Goal: Browse casually

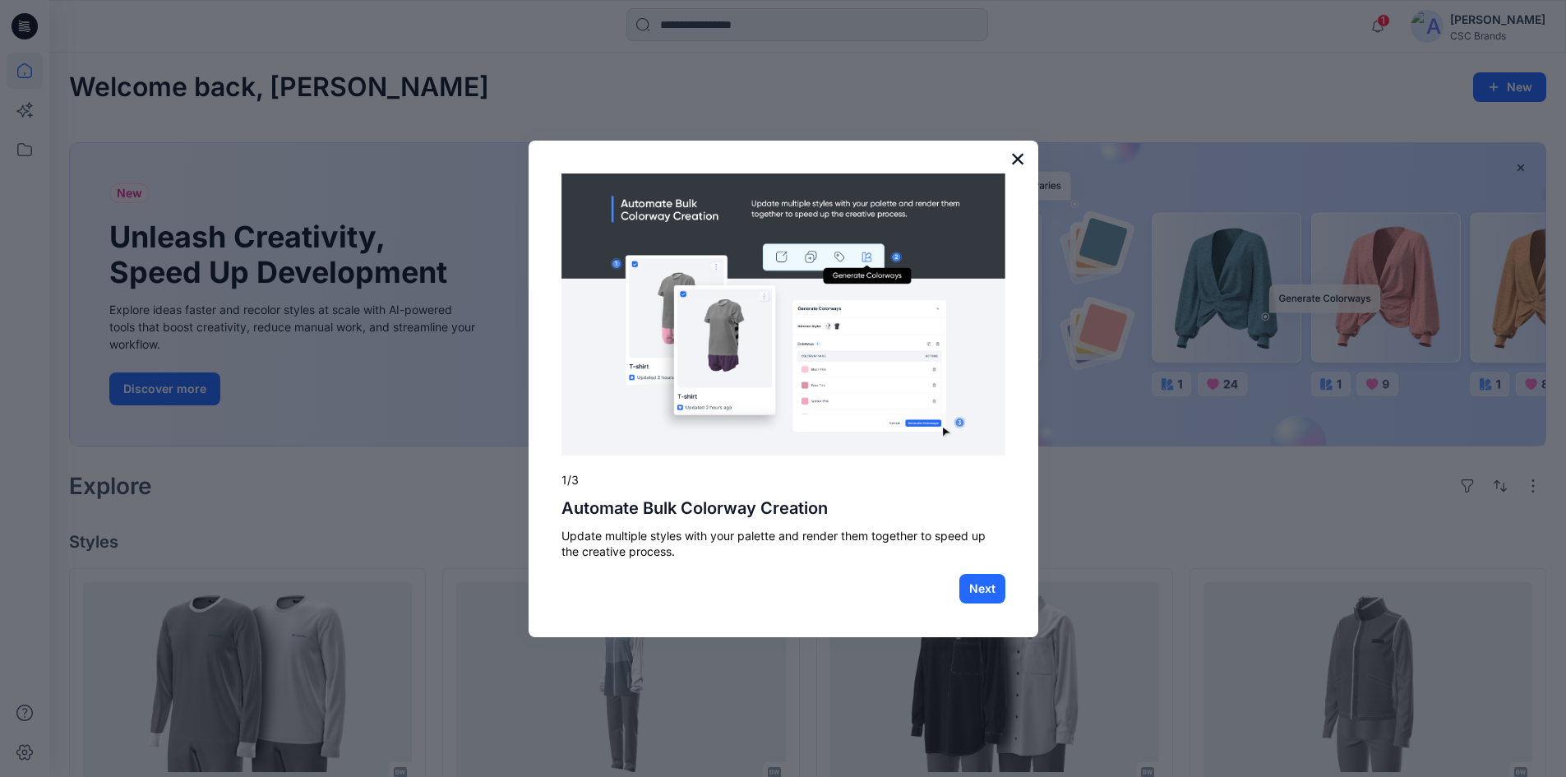
click at [1014, 155] on button "×" at bounding box center [1018, 158] width 16 height 26
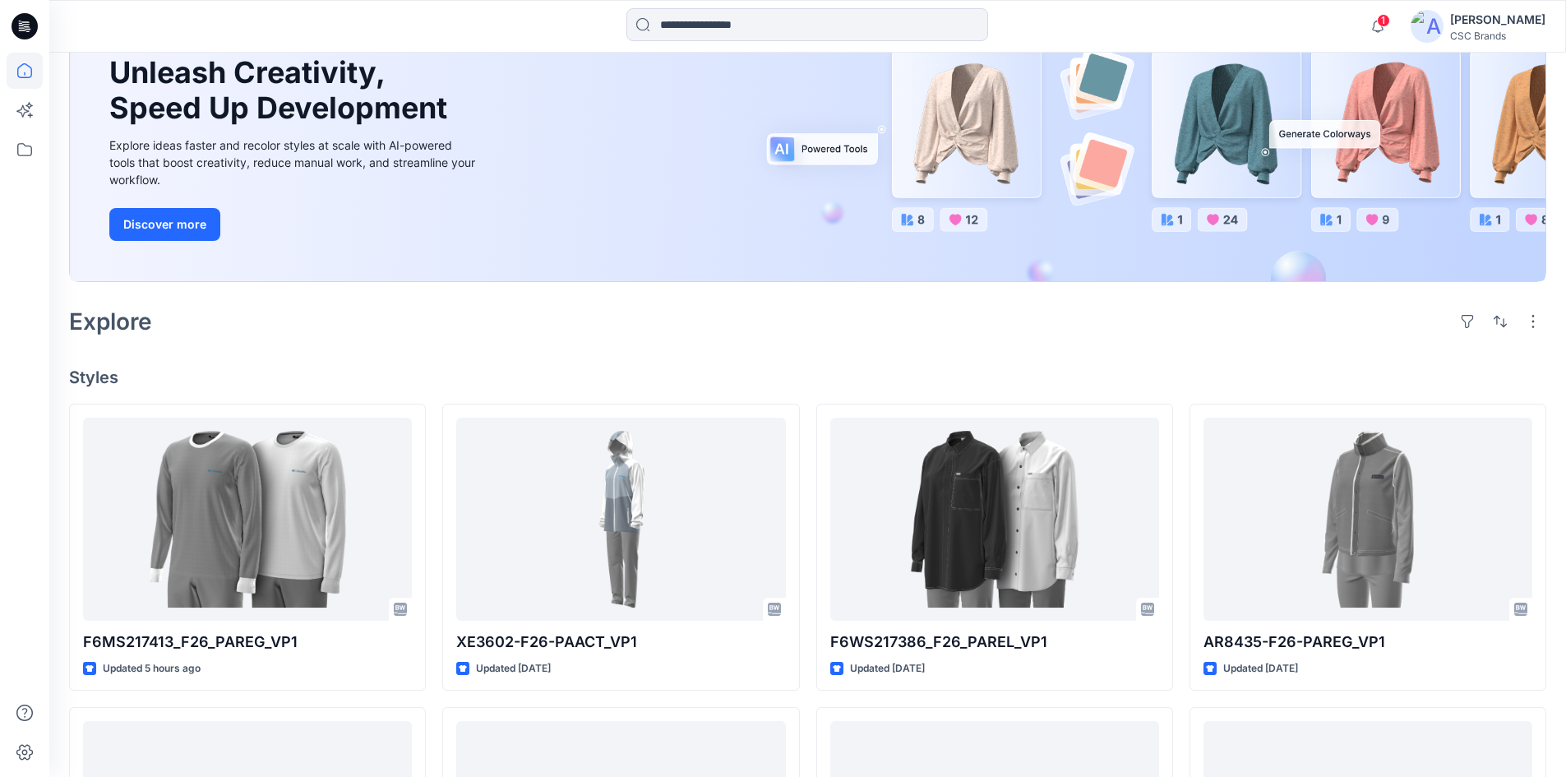
scroll to position [247, 0]
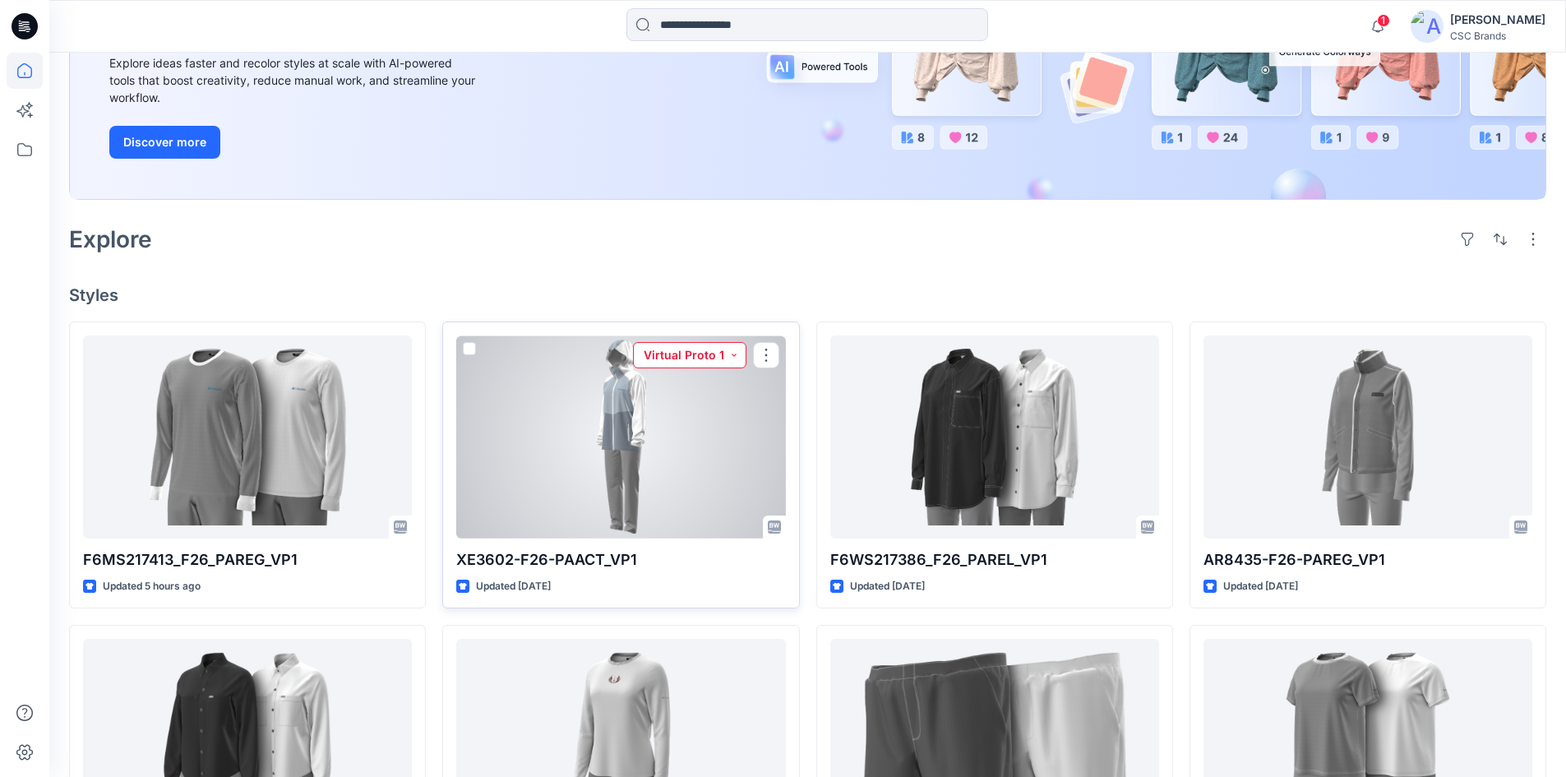
click at [653, 353] on button "Virtual Proto 1" at bounding box center [689, 355] width 113 height 26
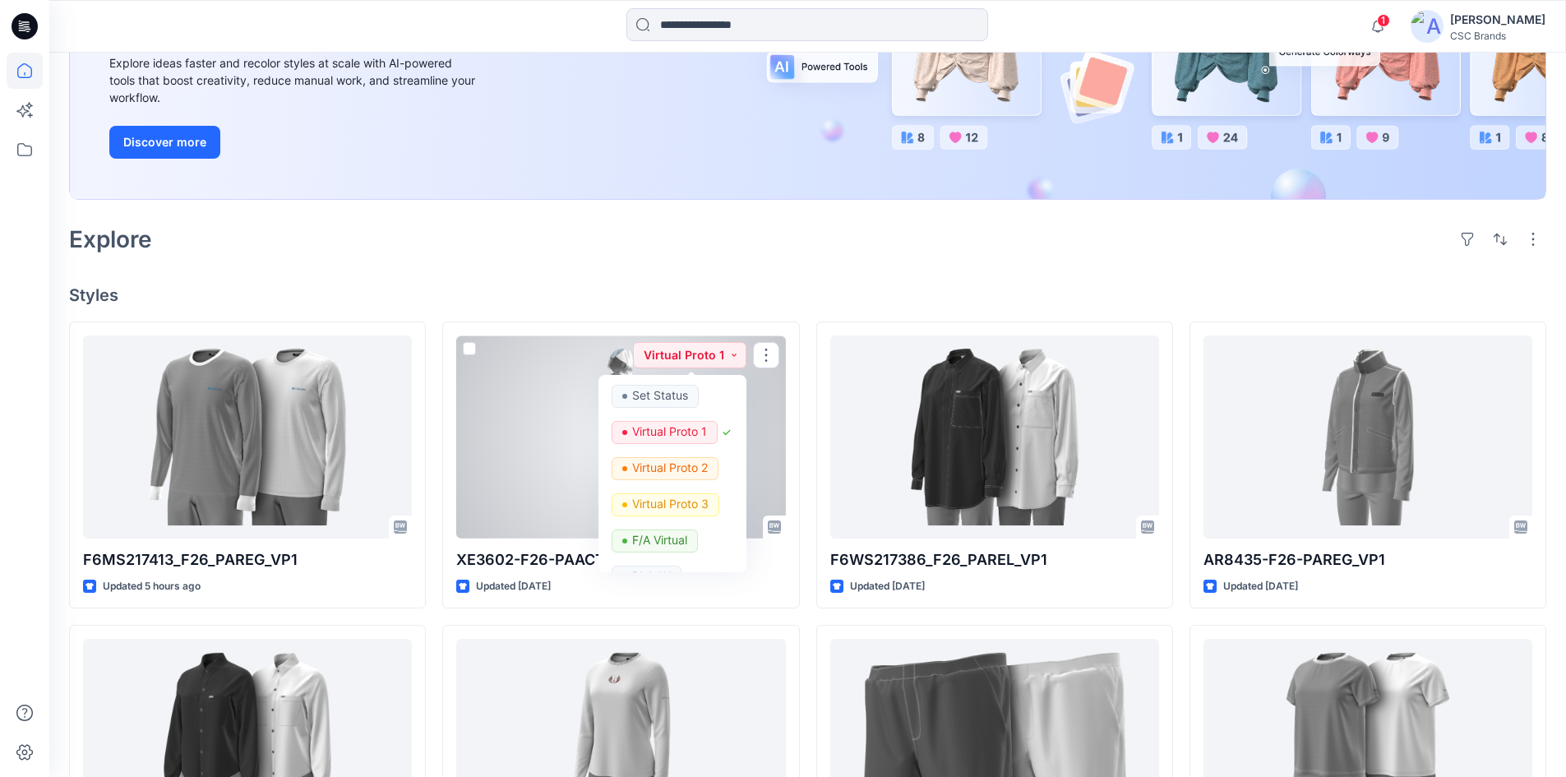
click at [567, 371] on div at bounding box center [620, 436] width 329 height 203
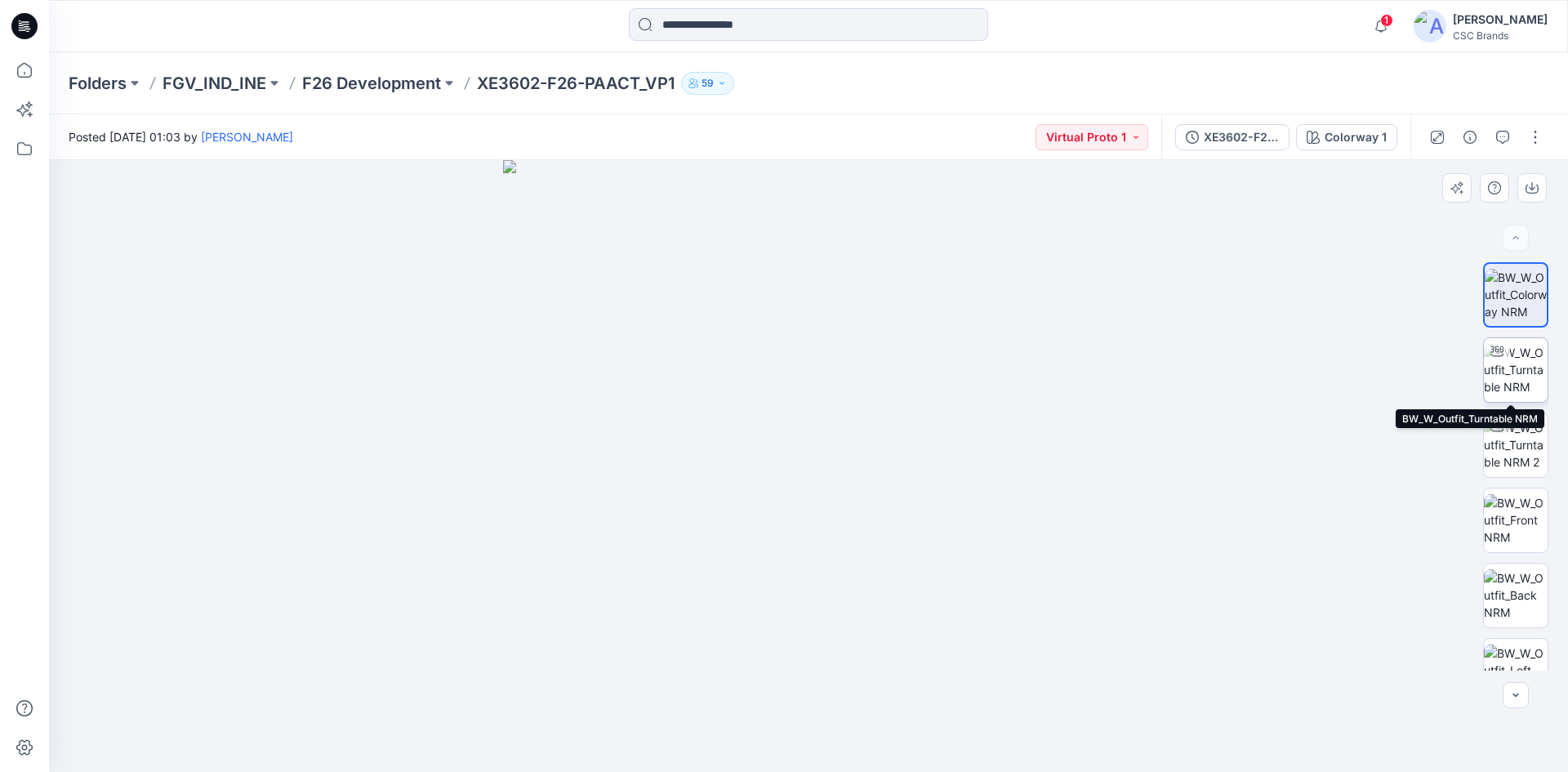
click at [1507, 365] on img at bounding box center [1516, 370] width 64 height 52
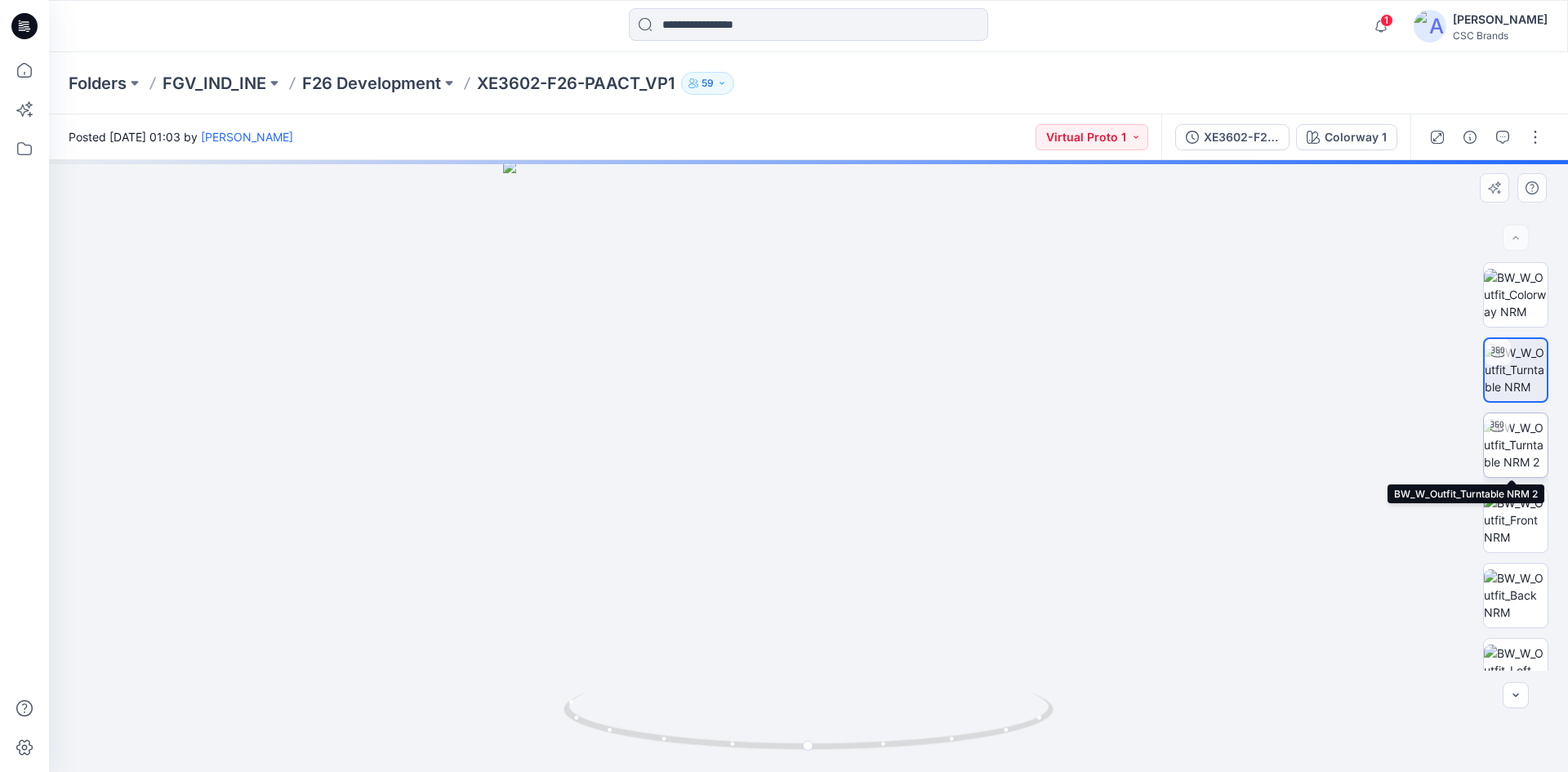
click at [1507, 442] on img at bounding box center [1516, 445] width 64 height 52
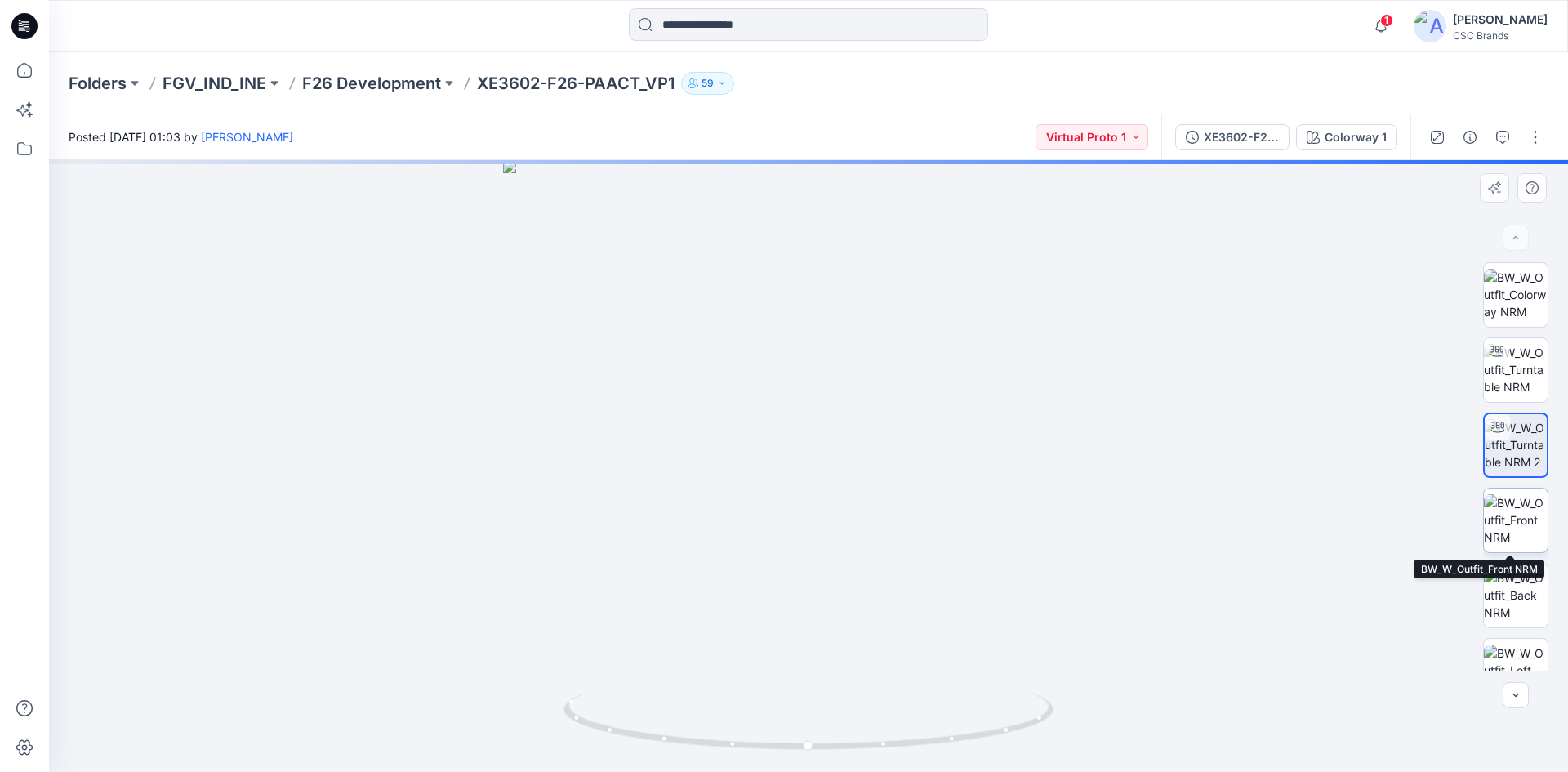
click at [1509, 526] on img at bounding box center [1516, 520] width 64 height 52
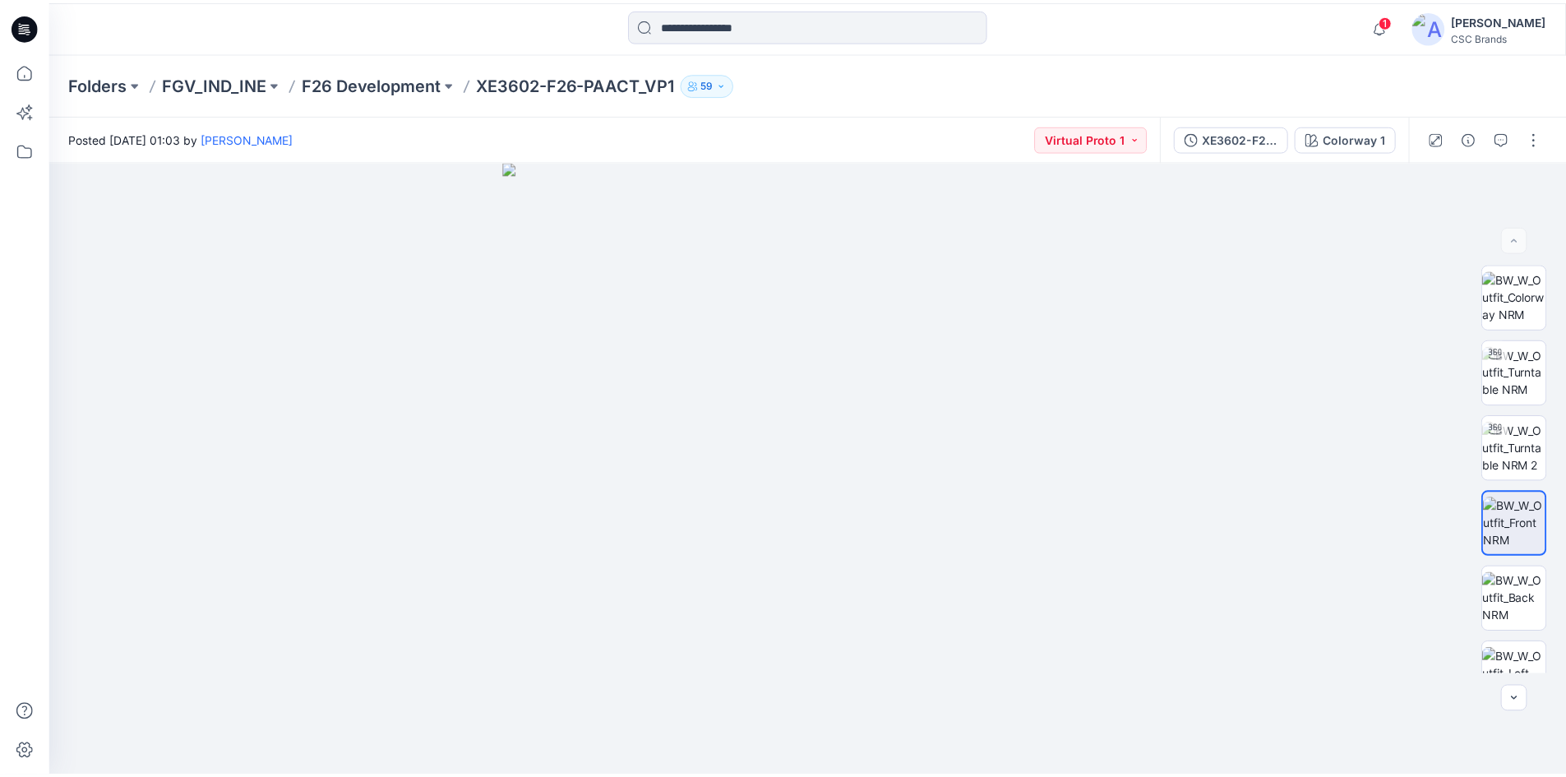
scroll to position [247, 0]
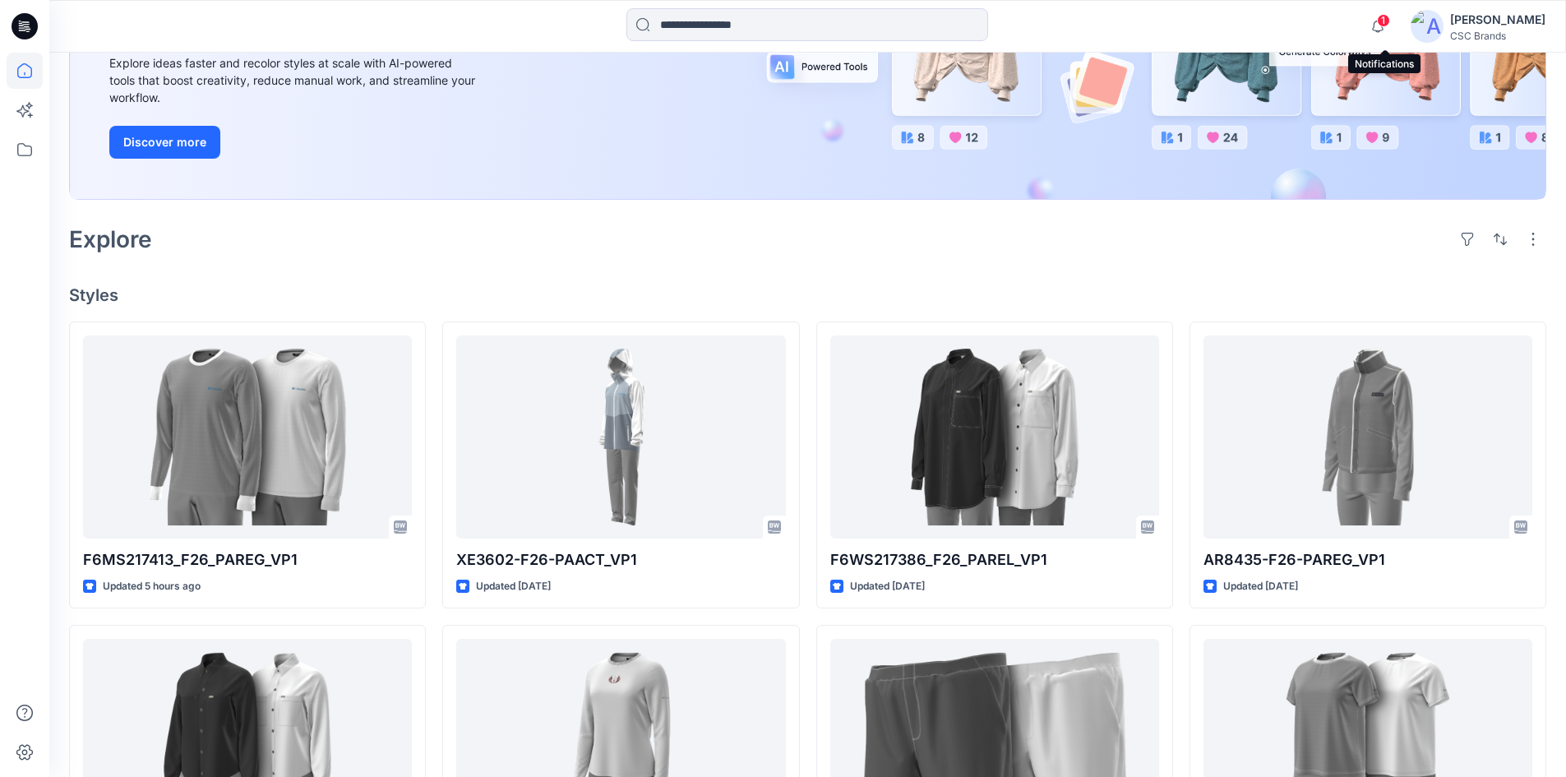
click at [1385, 22] on span "1" at bounding box center [1383, 20] width 13 height 13
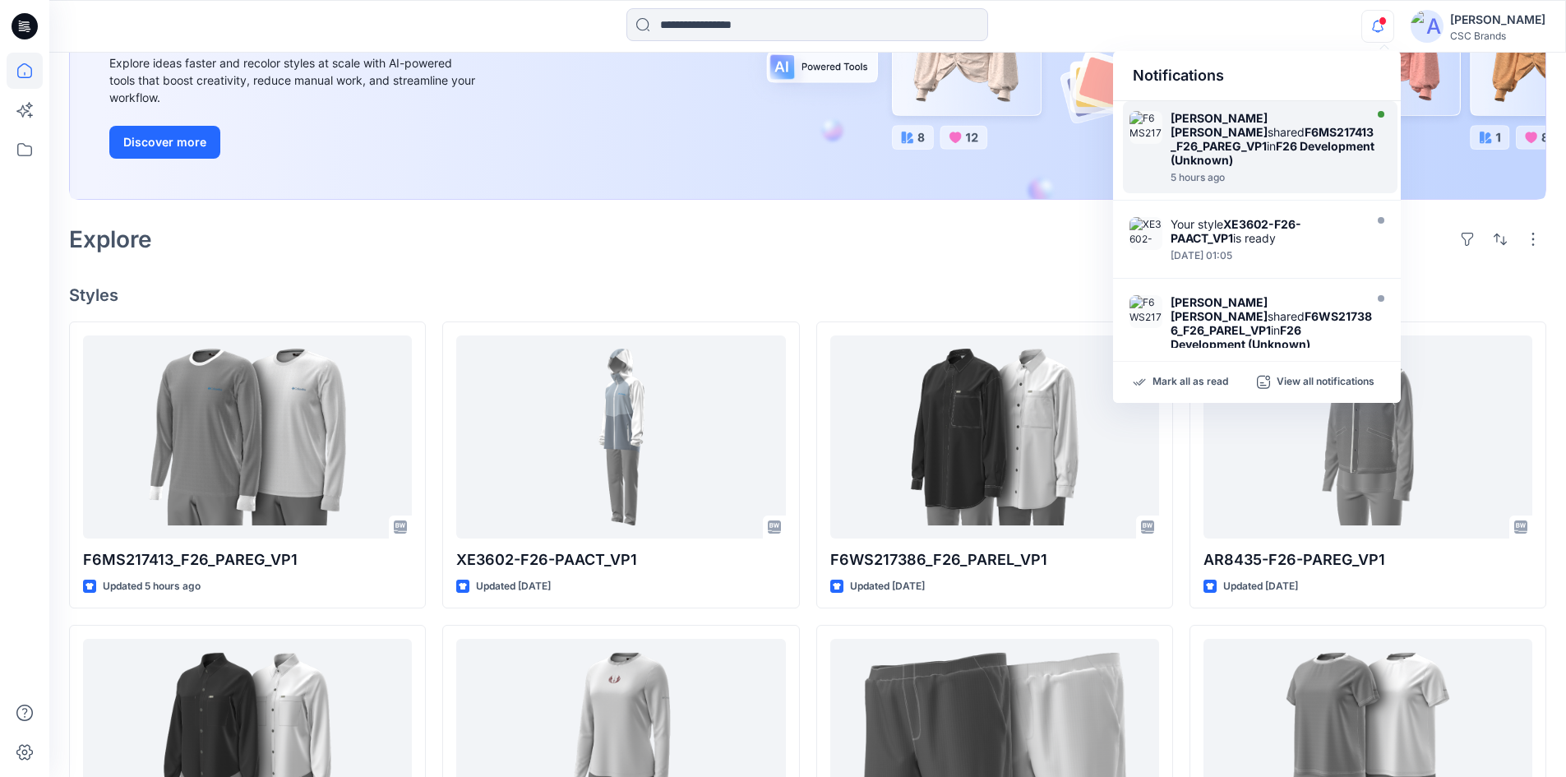
click at [1223, 124] on strong "[PERSON_NAME] [PERSON_NAME]" at bounding box center [1218, 125] width 97 height 28
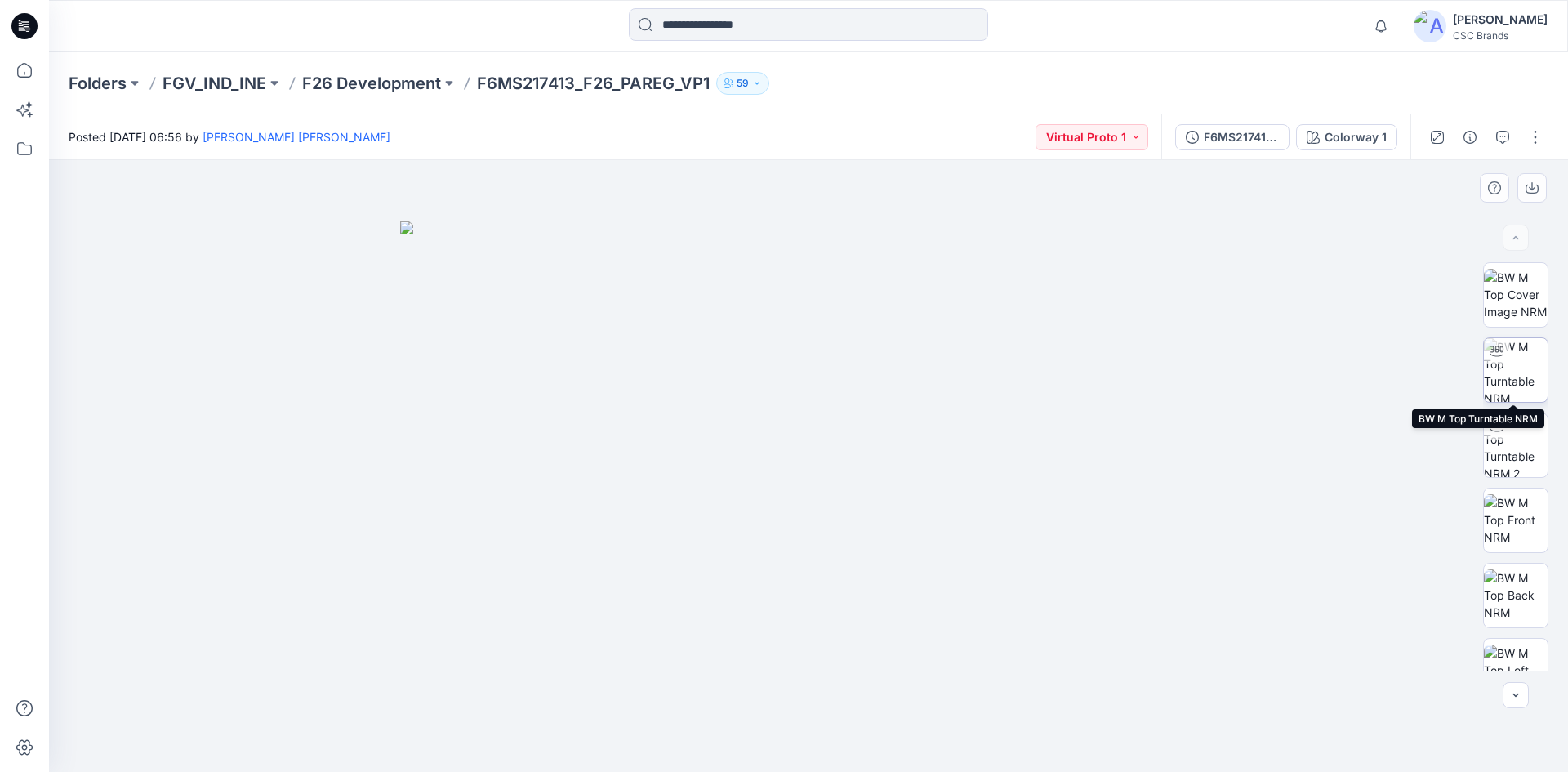
click at [1516, 374] on img at bounding box center [1516, 370] width 64 height 64
